Goal: Information Seeking & Learning: Understand process/instructions

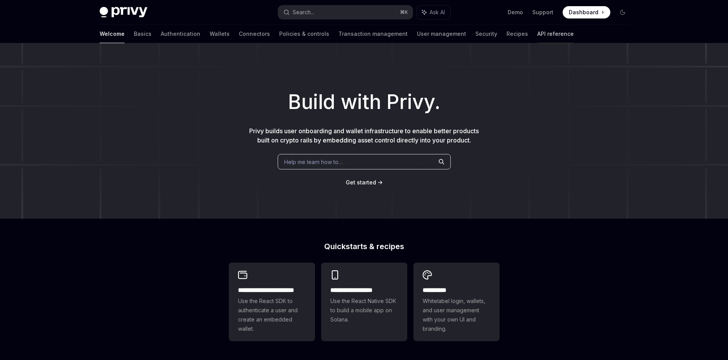
click at [537, 30] on link "API reference" at bounding box center [555, 34] width 37 height 18
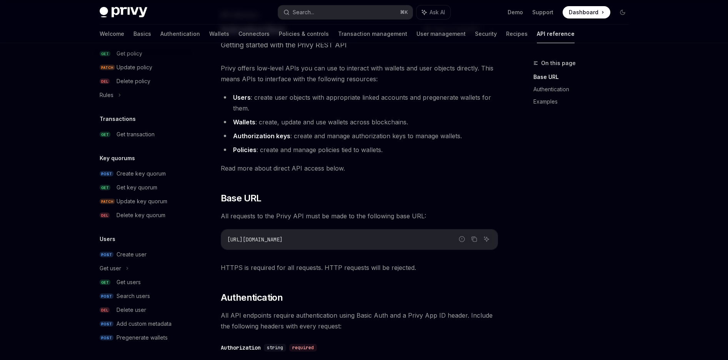
scroll to position [52, 0]
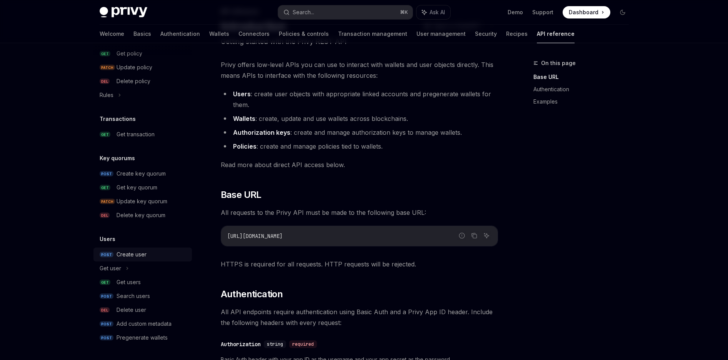
click at [141, 258] on div "Create user" at bounding box center [132, 254] width 30 height 9
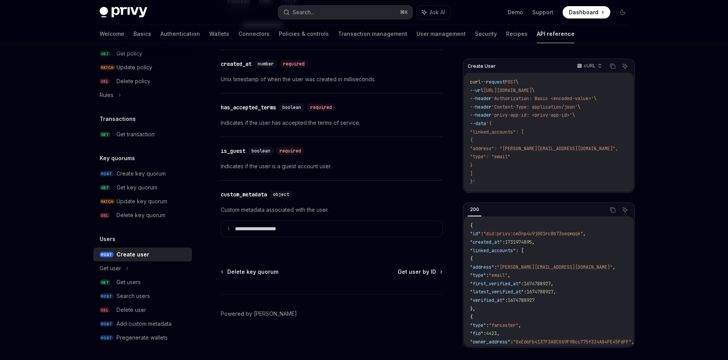
scroll to position [871, 0]
click at [122, 269] on div "Get user" at bounding box center [142, 268] width 98 height 14
type textarea "*"
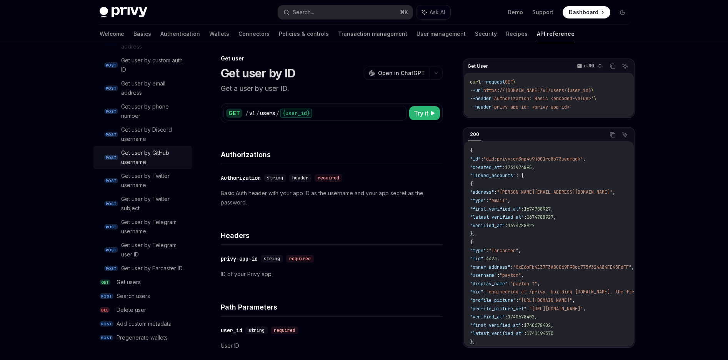
scroll to position [5, 0]
